Goal: Find specific page/section: Find specific page/section

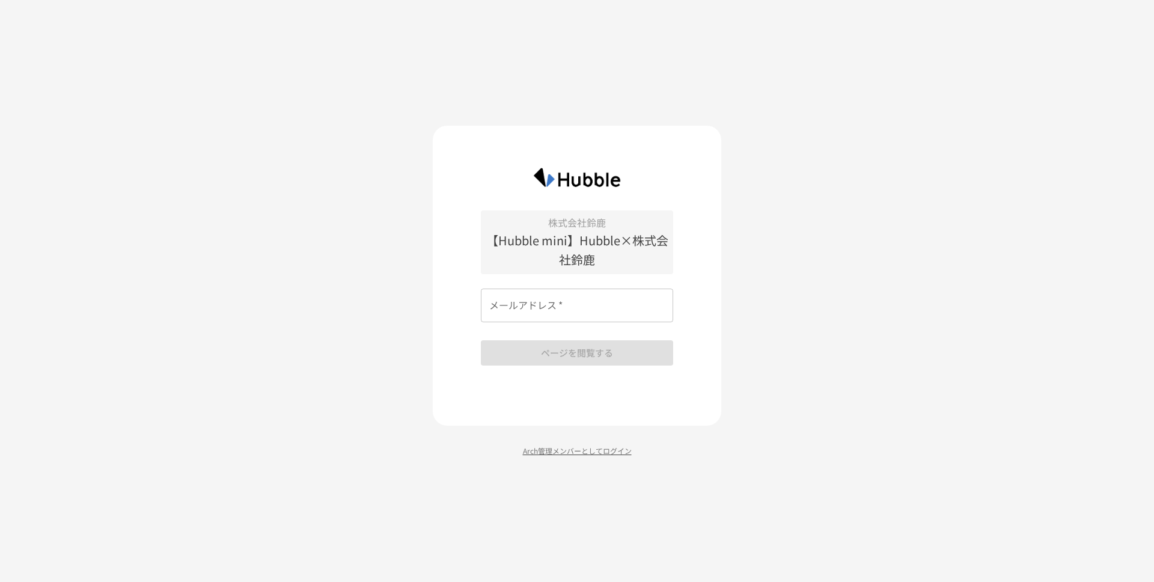
click at [553, 445] on p "Arch管理メンバーとしてログイン" at bounding box center [577, 450] width 288 height 11
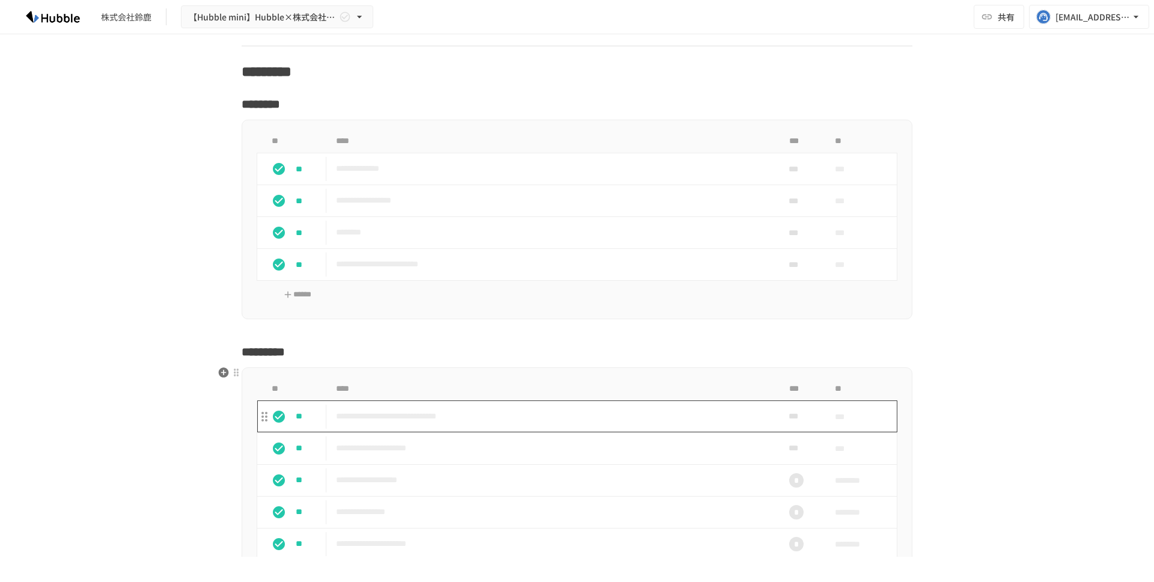
scroll to position [1255, 0]
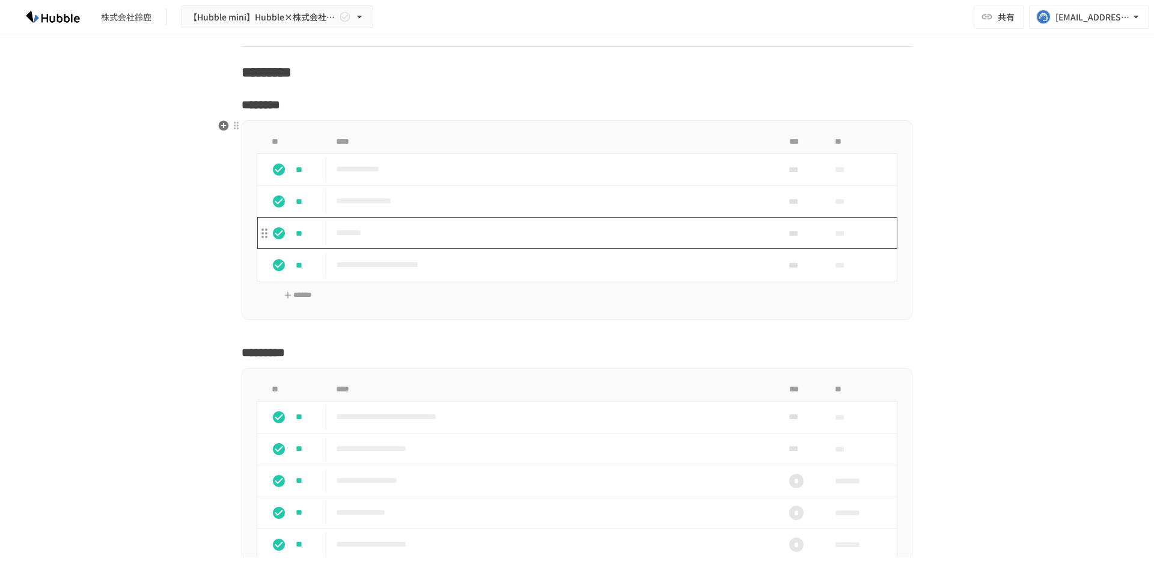
click at [581, 224] on td "********" at bounding box center [551, 233] width 451 height 32
